Goal: Task Accomplishment & Management: Manage account settings

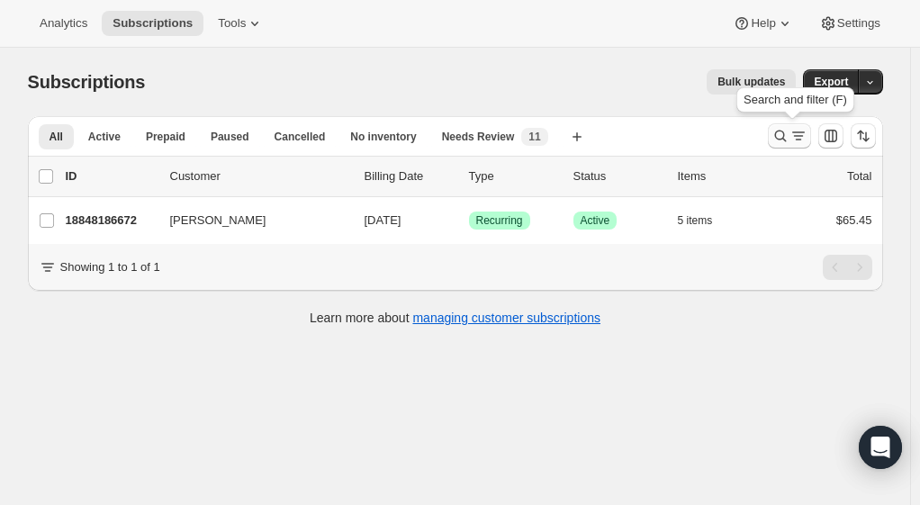
click at [780, 134] on icon "Search and filter results" at bounding box center [780, 137] width 12 height 12
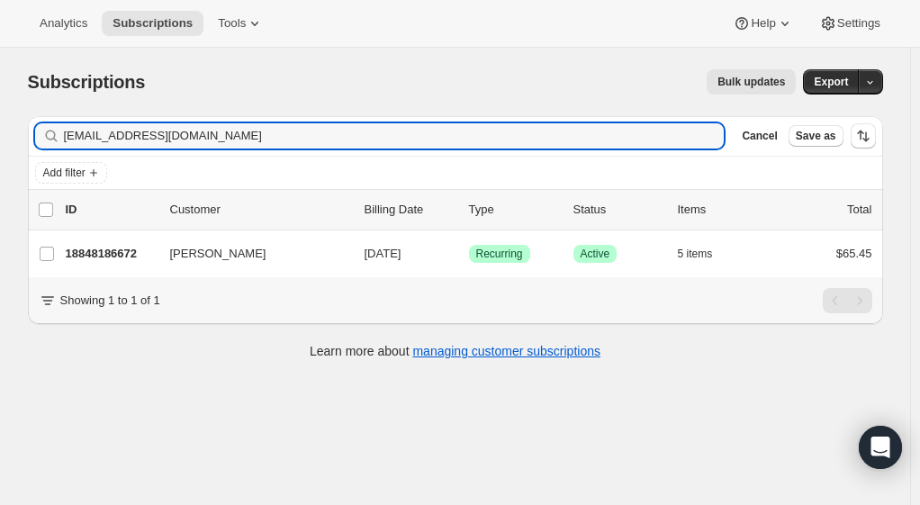
drag, startPoint x: 245, startPoint y: 124, endPoint x: 49, endPoint y: 134, distance: 196.5
click at [49, 134] on div "[EMAIL_ADDRESS][DOMAIN_NAME] Clear" at bounding box center [380, 135] width 690 height 25
type input "v"
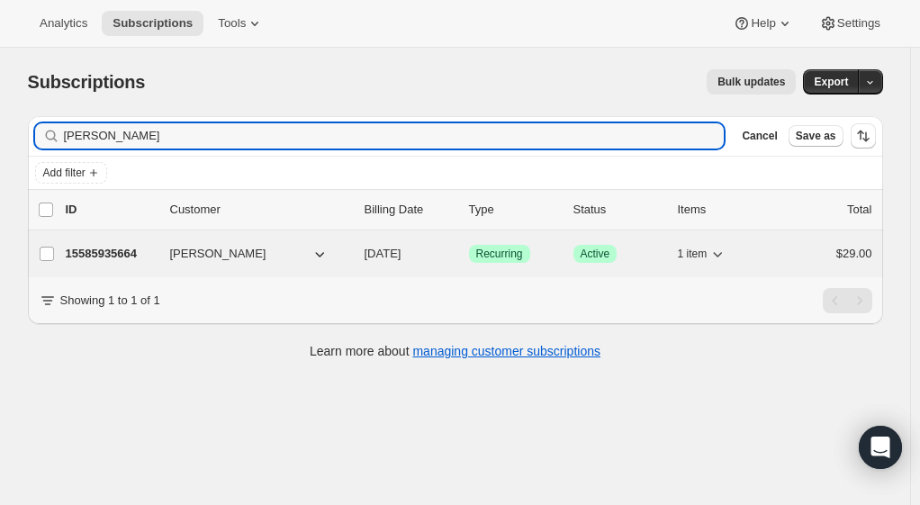
type input "[PERSON_NAME]"
click at [88, 252] on p "15585935664" at bounding box center [111, 254] width 90 height 18
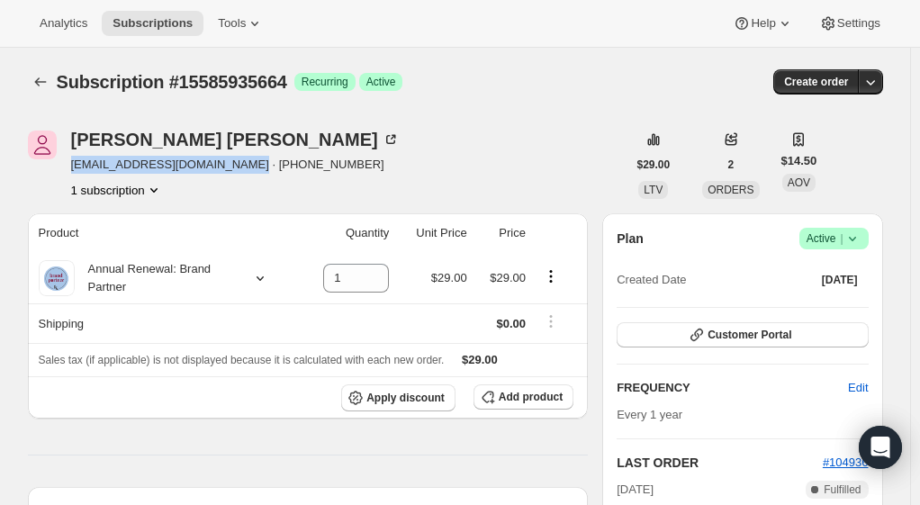
drag, startPoint x: 227, startPoint y: 162, endPoint x: 77, endPoint y: 167, distance: 150.4
click at [77, 167] on span "[EMAIL_ADDRESS][DOMAIN_NAME] · [PHONE_NUMBER]" at bounding box center [235, 165] width 329 height 18
copy span "[EMAIL_ADDRESS][DOMAIN_NAME]"
